Goal: Find specific page/section

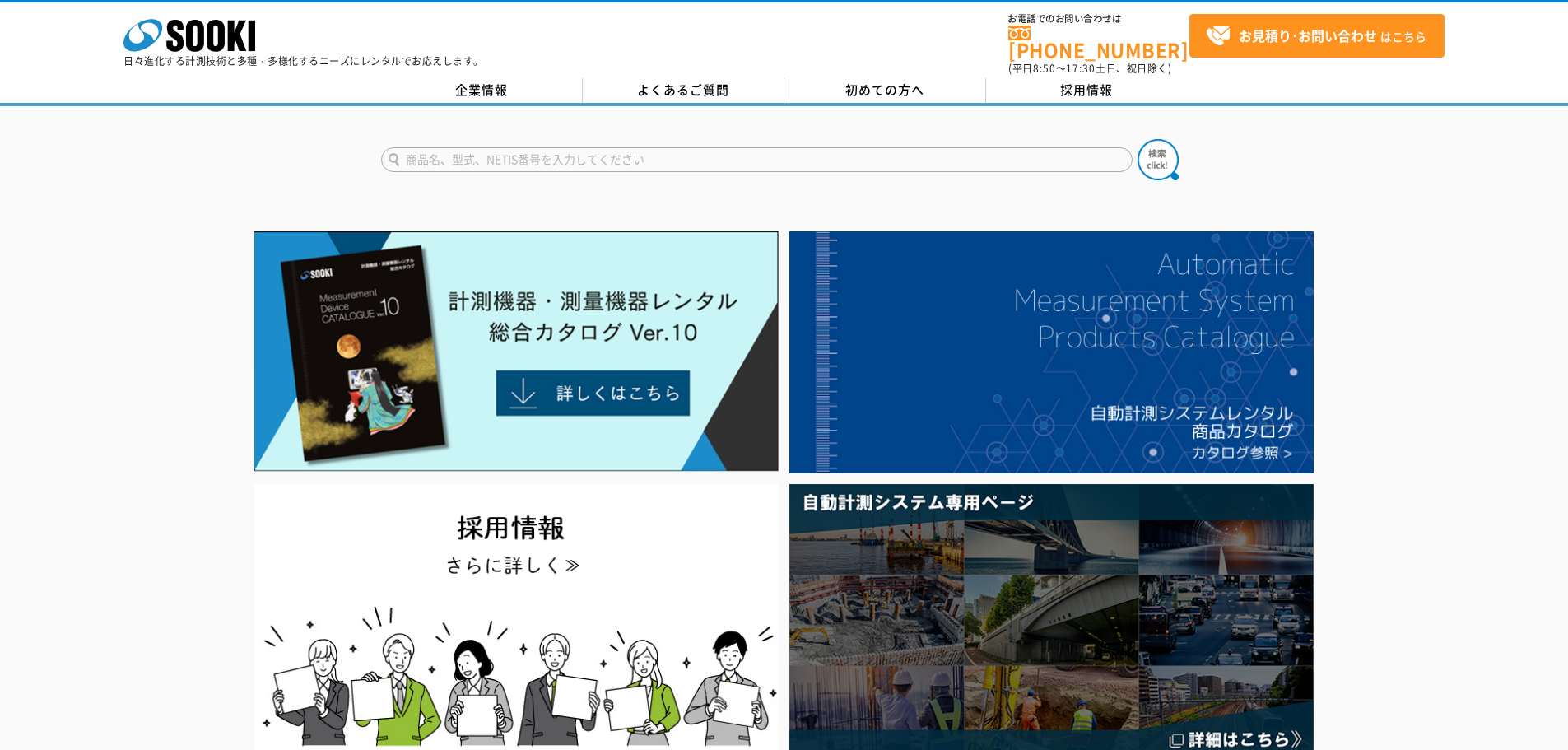
click at [551, 148] on input "text" at bounding box center [757, 159] width 751 height 25
type input "商品名、型式、NETIS番号を入力してください"
click at [577, 147] on input "text" at bounding box center [757, 159] width 751 height 25
paste input "ｺｰﾝ"
type input "ｺｰﾝ"
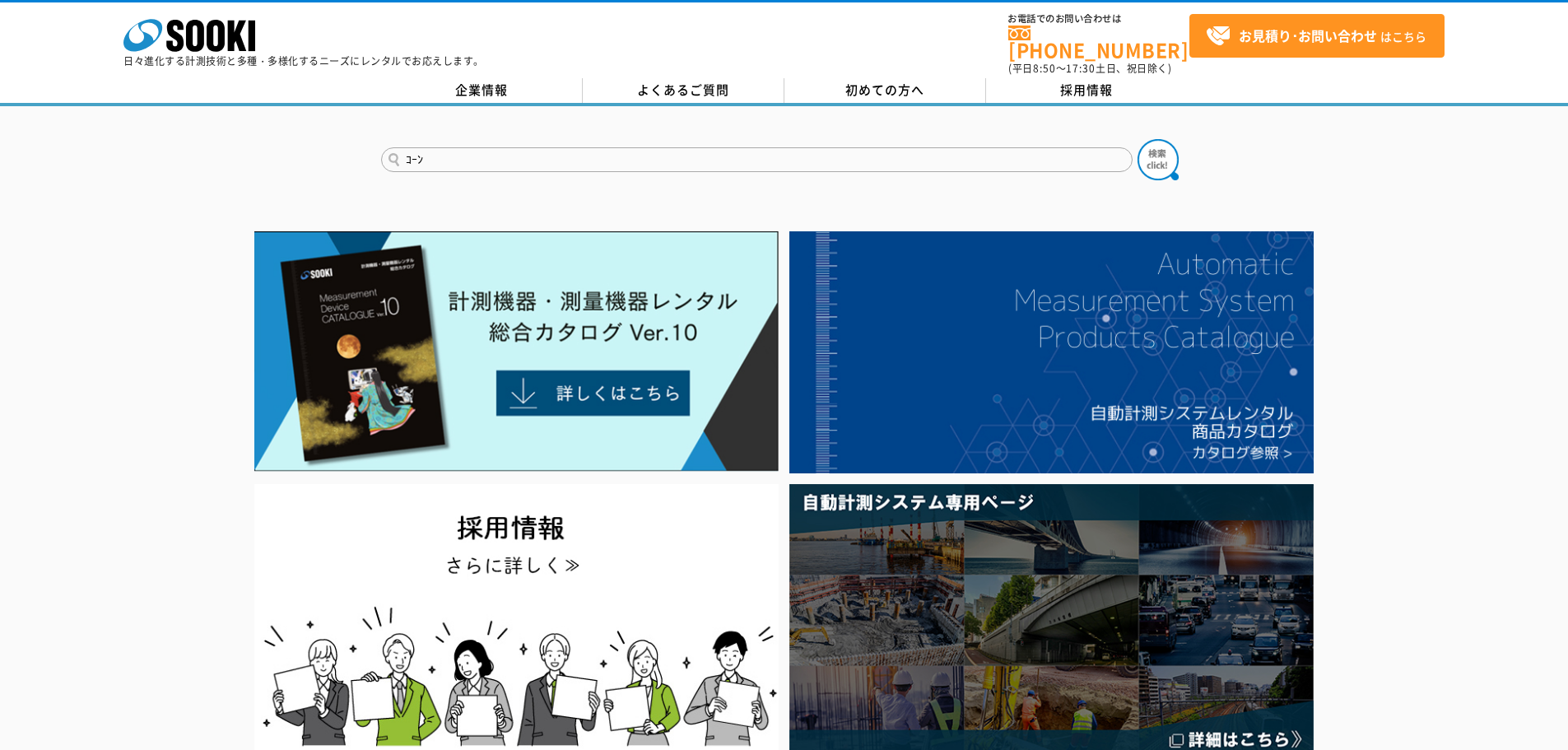
click at [1137, 139] on button at bounding box center [1157, 159] width 41 height 41
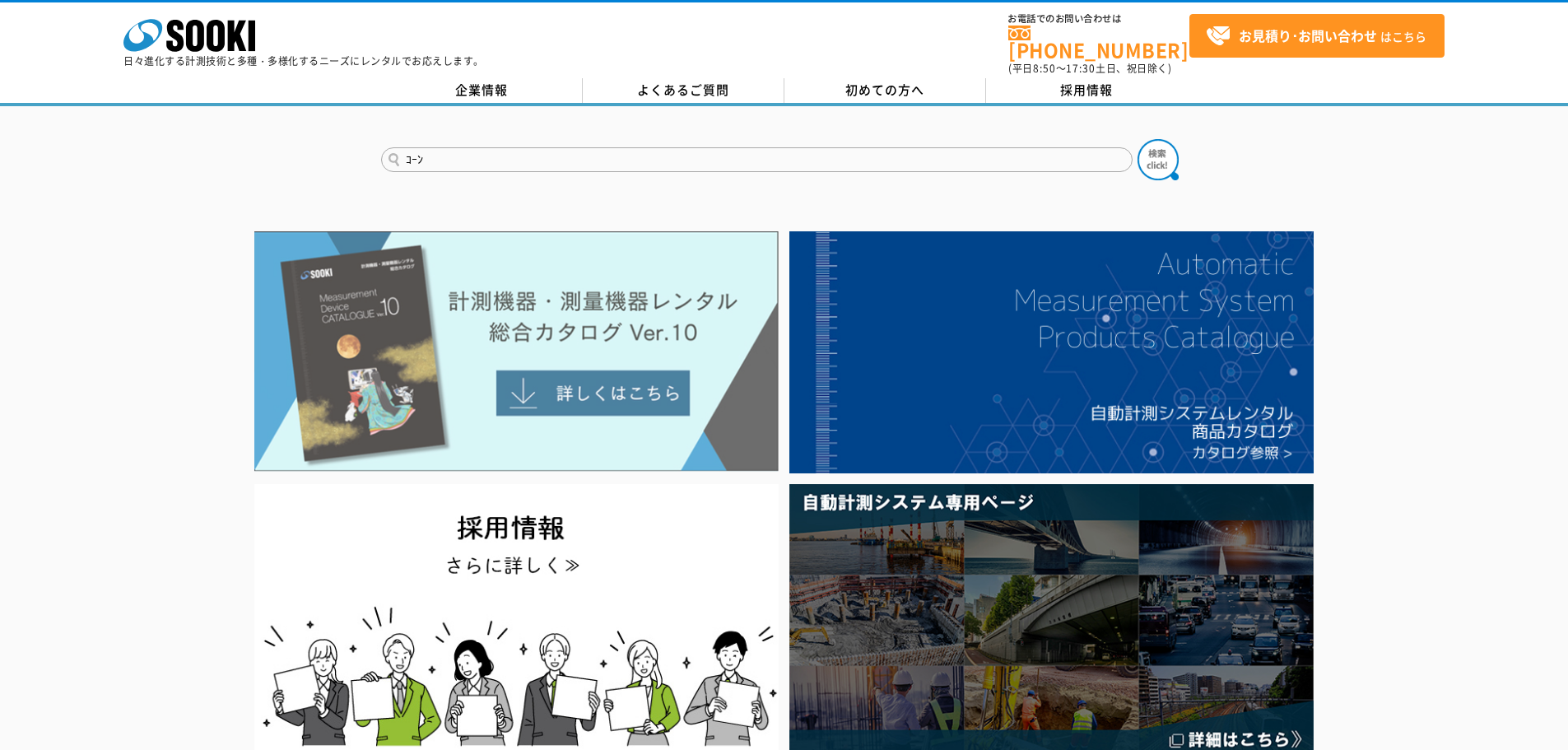
click at [613, 275] on img at bounding box center [516, 351] width 525 height 240
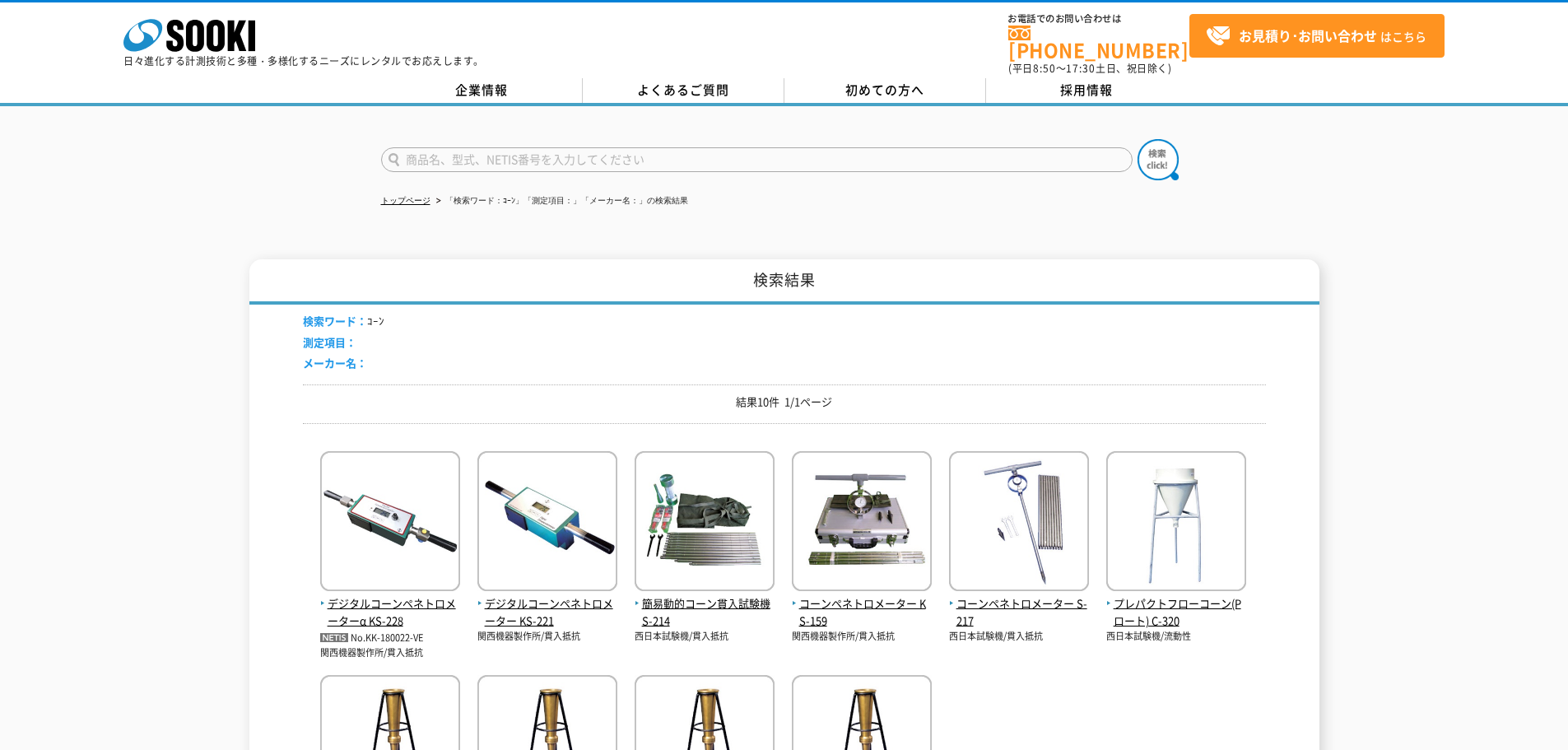
scroll to position [82, 0]
